Goal: Information Seeking & Learning: Learn about a topic

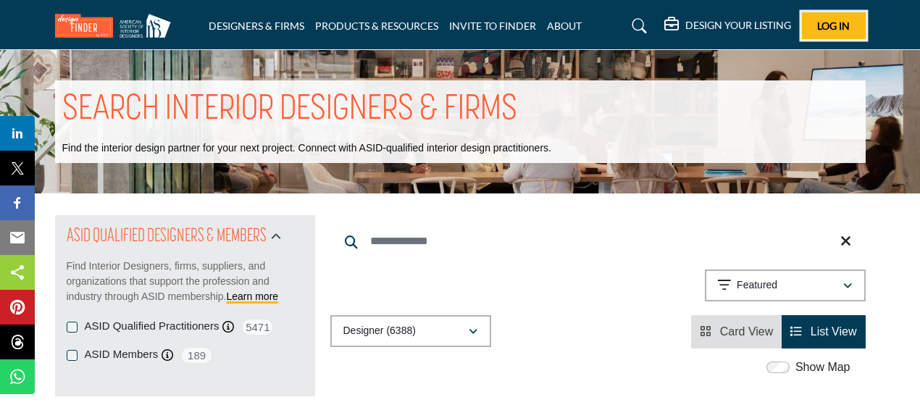
click at [835, 29] on span "Log In" at bounding box center [833, 26] width 33 height 12
click at [832, 24] on span "Log In" at bounding box center [833, 26] width 33 height 12
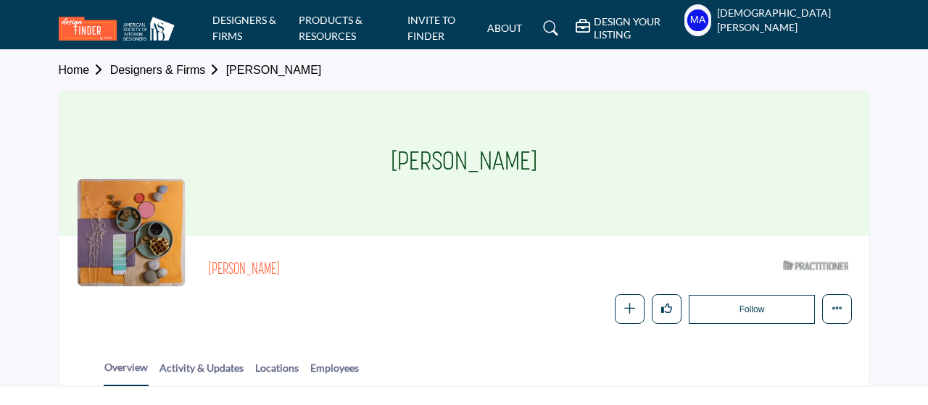
click at [712, 204] on div "Elizabeth Menegay" at bounding box center [463, 163] width 809 height 145
click at [730, 233] on div "Elizabeth Menegay" at bounding box center [463, 163] width 809 height 145
drag, startPoint x: 472, startPoint y: 262, endPoint x: 466, endPoint y: 269, distance: 8.7
click at [472, 262] on h2 "Elizabeth Menegay" at bounding box center [407, 270] width 399 height 19
drag, startPoint x: 521, startPoint y: 228, endPoint x: 514, endPoint y: 218, distance: 12.5
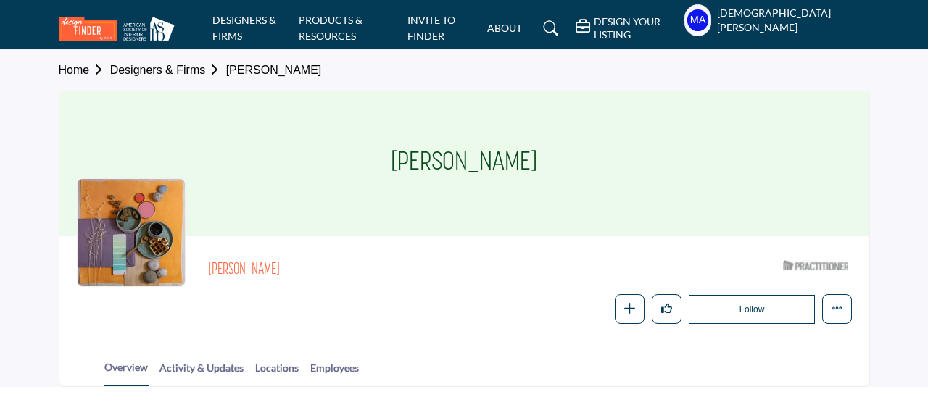
click at [514, 220] on h1 "Elizabeth Menegay" at bounding box center [464, 163] width 146 height 145
drag, startPoint x: 496, startPoint y: 165, endPoint x: 380, endPoint y: 160, distance: 116.8
click at [380, 160] on div "Elizabeth Menegay" at bounding box center [463, 163] width 809 height 145
drag, startPoint x: 593, startPoint y: 188, endPoint x: 609, endPoint y: 182, distance: 17.0
click at [593, 188] on div "Elizabeth Menegay" at bounding box center [463, 163] width 809 height 145
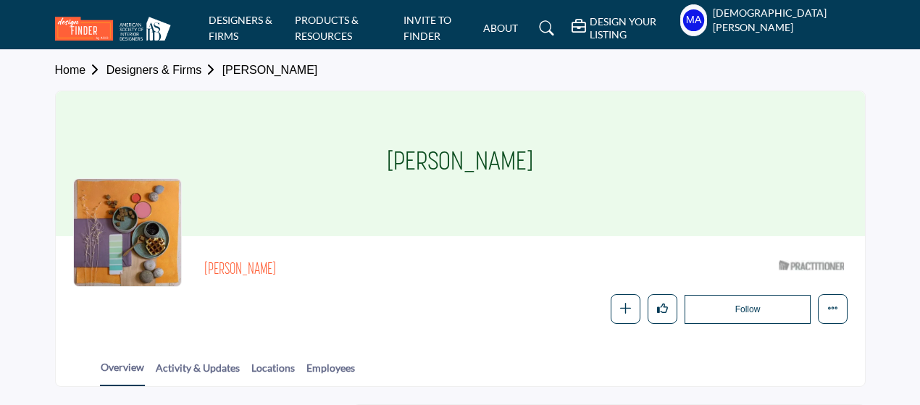
click at [533, 168] on h1 "Elizabeth Menegay" at bounding box center [460, 163] width 146 height 145
click at [564, 168] on div "Elizabeth Menegay" at bounding box center [460, 163] width 809 height 145
click at [572, 168] on div "Elizabeth Menegay" at bounding box center [460, 163] width 809 height 145
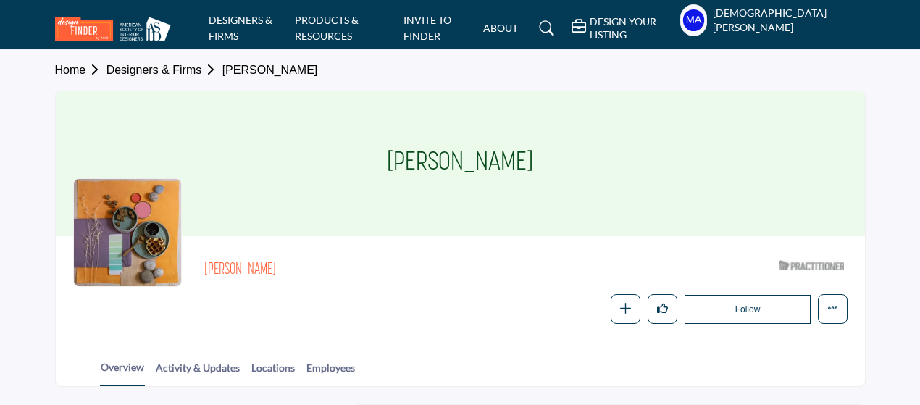
click at [572, 168] on div "Elizabeth Menegay" at bounding box center [460, 163] width 809 height 145
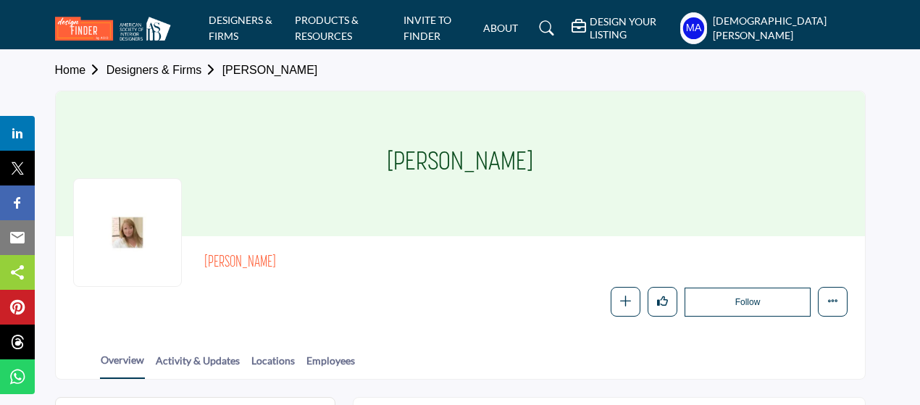
drag, startPoint x: 838, startPoint y: 173, endPoint x: 764, endPoint y: 160, distance: 75.1
click at [827, 172] on div "Janet Roche" at bounding box center [460, 163] width 809 height 145
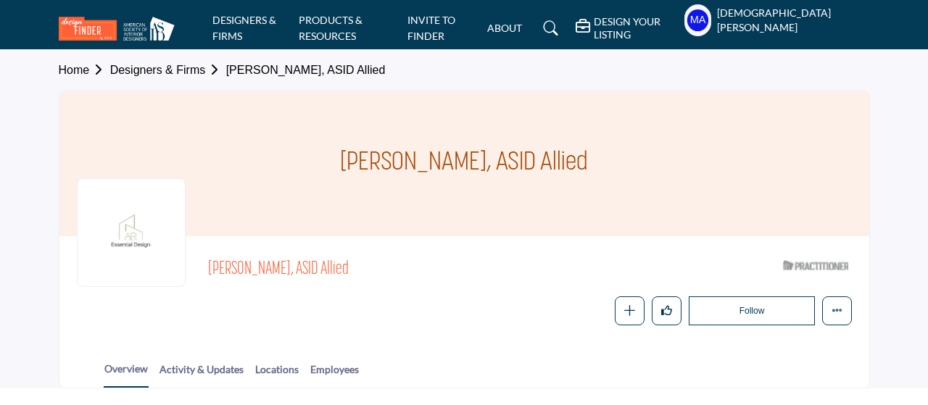
drag, startPoint x: 587, startPoint y: 162, endPoint x: 545, endPoint y: 246, distance: 94.6
click at [545, 246] on div "Renata Gramiceli, ASID Allied Renata Gramiceli, ASID Allied ASID Qualified Prac…" at bounding box center [464, 240] width 811 height 298
drag, startPoint x: 580, startPoint y: 219, endPoint x: 612, endPoint y: 221, distance: 32.7
click at [581, 218] on h1 "Renata Gramiceli, ASID Allied" at bounding box center [464, 163] width 248 height 145
drag, startPoint x: 594, startPoint y: 167, endPoint x: 209, endPoint y: 202, distance: 386.3
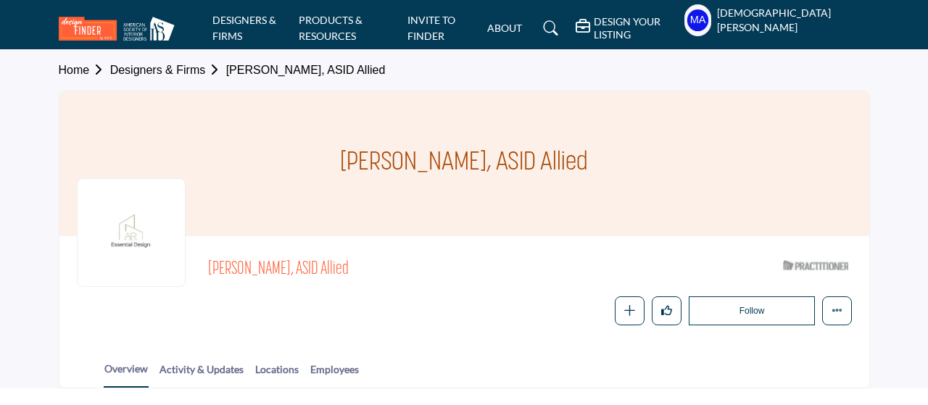
click at [209, 202] on div "Renata Gramiceli, ASID Allied" at bounding box center [463, 163] width 809 height 145
click at [520, 190] on h1 "Renata Gramiceli, ASID Allied" at bounding box center [464, 163] width 248 height 145
click at [520, 199] on h1 "Renata Gramiceli, ASID Allied" at bounding box center [464, 163] width 248 height 145
click at [678, 167] on div "Renata Gramiceli, ASID Allied" at bounding box center [463, 163] width 809 height 145
